Goal: Task Accomplishment & Management: Use online tool/utility

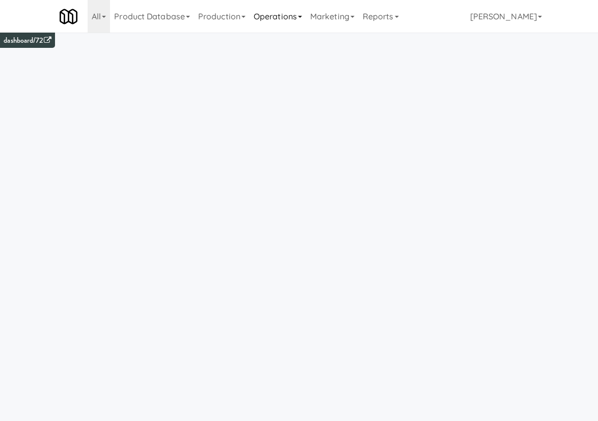
click at [276, 22] on link "Operations" at bounding box center [278, 16] width 57 height 33
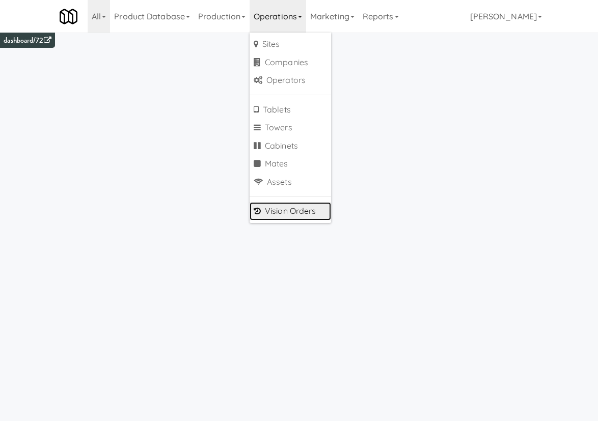
click at [274, 209] on link "Vision Orders" at bounding box center [291, 211] width 82 height 18
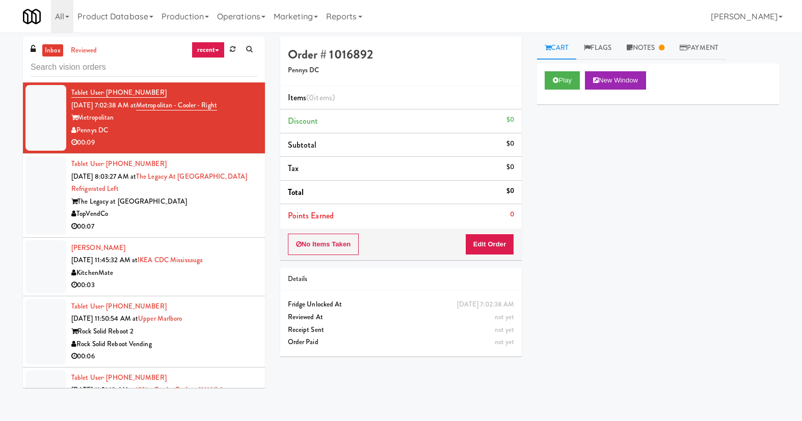
click at [201, 56] on link "recent" at bounding box center [209, 50] width 34 height 16
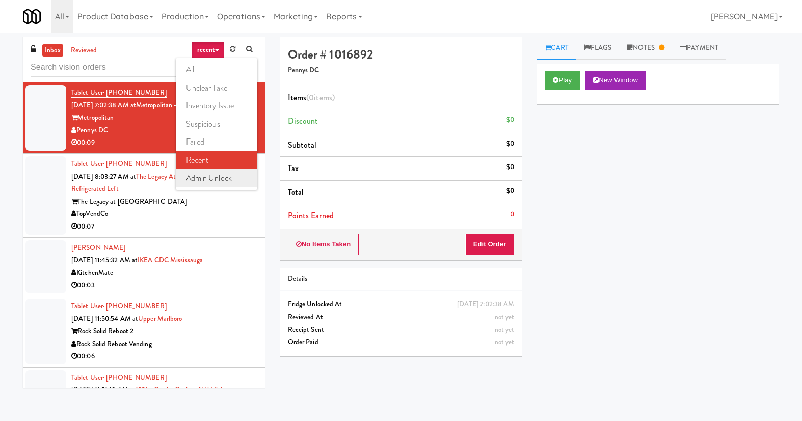
click at [211, 175] on link "admin unlock" at bounding box center [217, 178] width 82 height 18
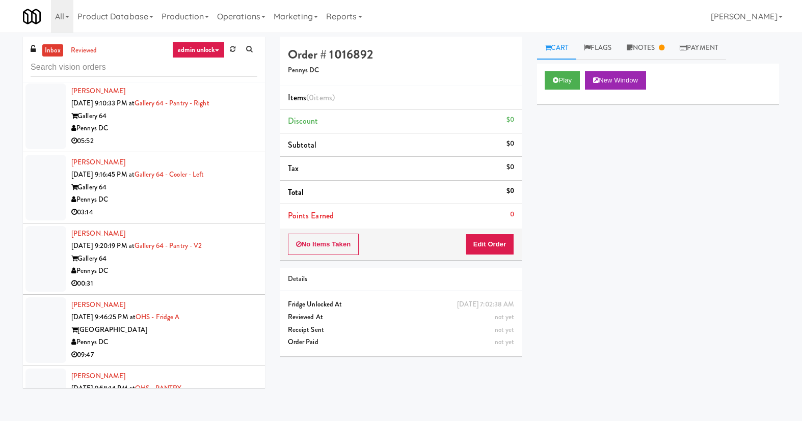
scroll to position [1169, 0]
click at [106, 62] on input "text" at bounding box center [144, 67] width 227 height 19
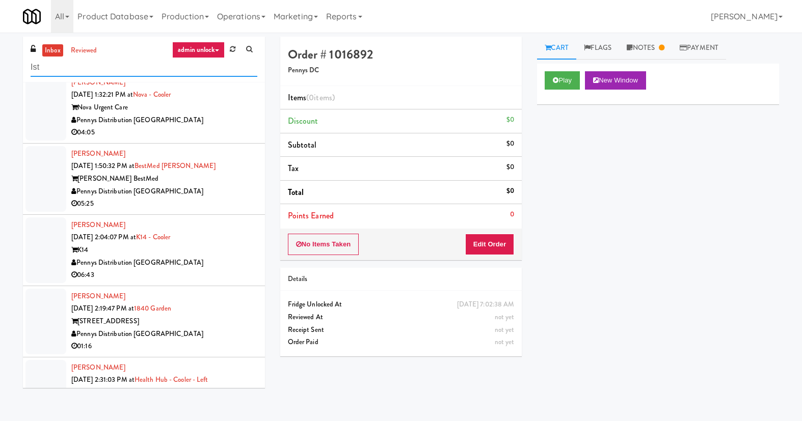
scroll to position [225, 0]
type input "Ist"
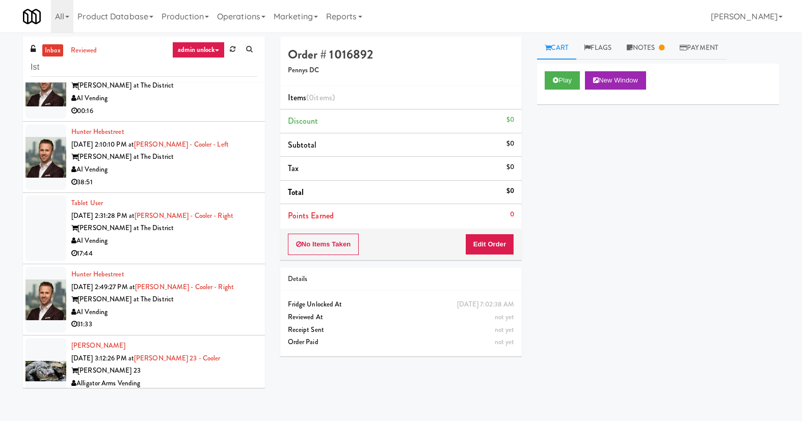
scroll to position [4111, 0]
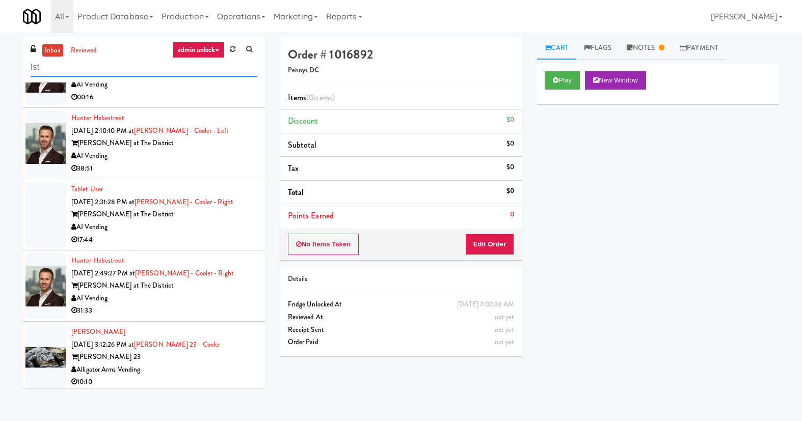
drag, startPoint x: 87, startPoint y: 68, endPoint x: 14, endPoint y: 64, distance: 72.5
click at [15, 64] on div "inbox reviewed admin unlock all unclear take inventory issue suspicious failed …" at bounding box center [143, 216] width 257 height 359
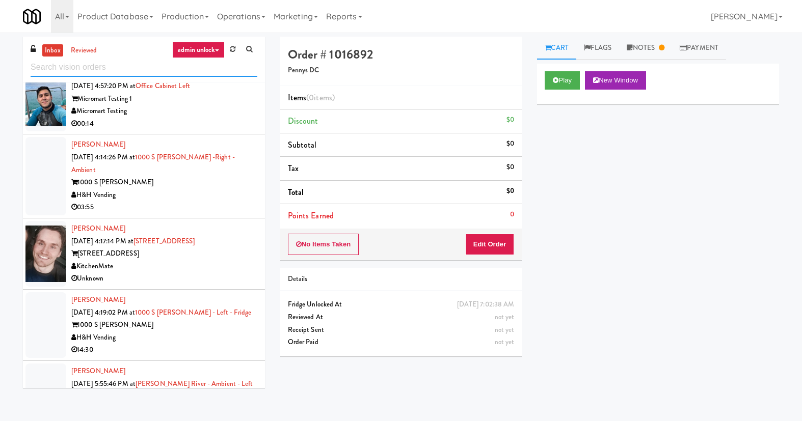
scroll to position [0, 0]
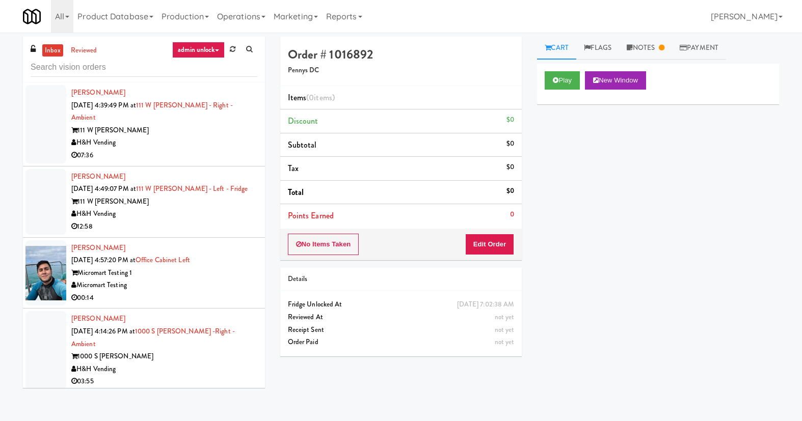
click at [598, 242] on div "Play New Window Primary Flag Clear Flag if unable to determine what was taken o…" at bounding box center [658, 255] width 242 height 382
click at [197, 49] on link "admin unlock" at bounding box center [198, 50] width 52 height 16
click at [587, 185] on div "Play New Window Primary Flag Clear Flag if unable to determine what was taken o…" at bounding box center [658, 255] width 242 height 382
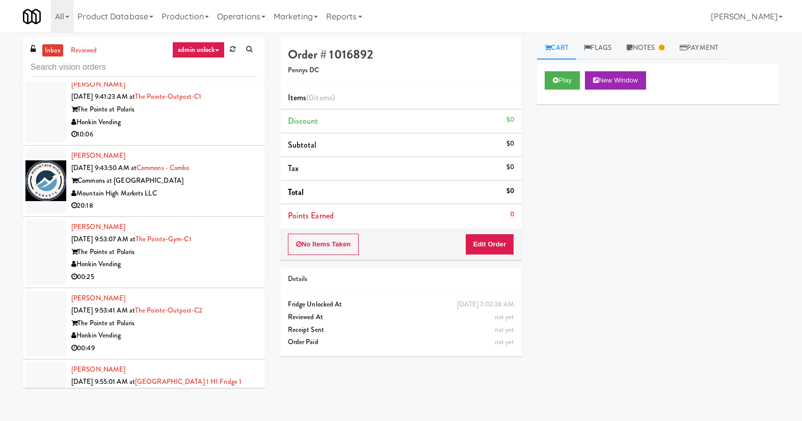
scroll to position [2916, 0]
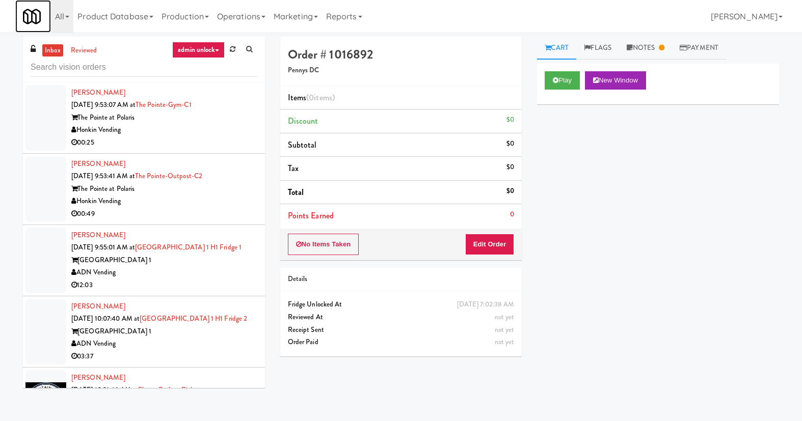
click at [27, 9] on img at bounding box center [32, 17] width 18 height 18
